Goal: Task Accomplishment & Management: Use online tool/utility

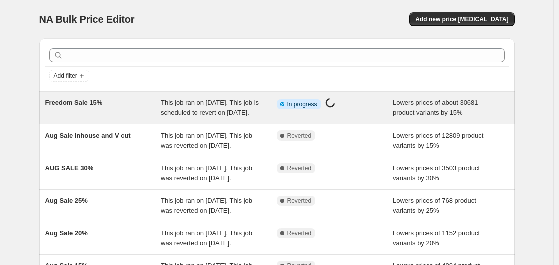
click at [357, 100] on div "Info Partially complete In progress Price change job in progress..." at bounding box center [327, 104] width 101 height 13
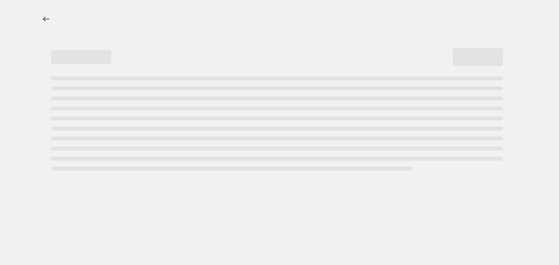
select select "percentage"
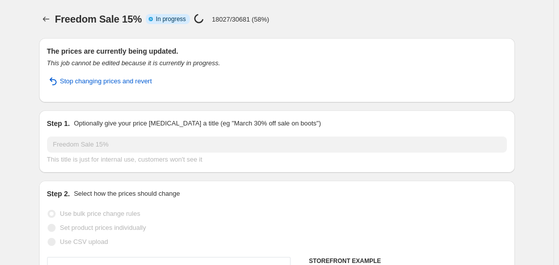
select select "collection"
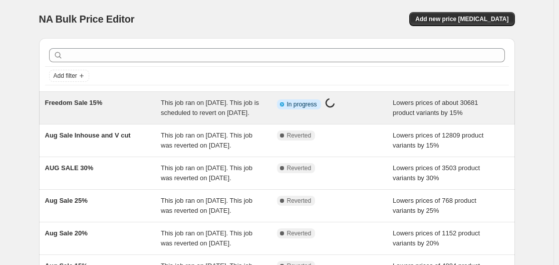
click at [196, 96] on div "Freedom Sale 15% This job ran on [DATE]. This job is scheduled to revert on [DA…" at bounding box center [277, 108] width 476 height 32
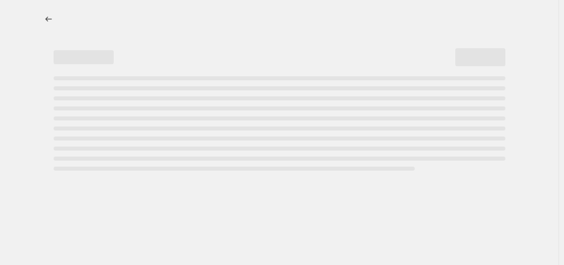
select select "percentage"
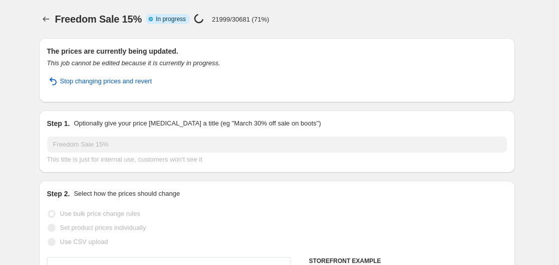
select select "collection"
